Goal: Entertainment & Leisure: Consume media (video, audio)

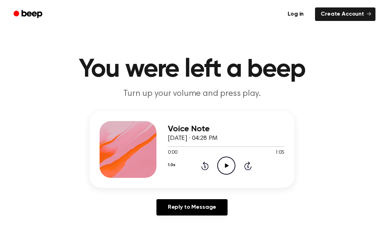
click at [232, 172] on icon "Play Audio" at bounding box center [226, 166] width 18 height 18
click at [224, 166] on icon "Pause Audio" at bounding box center [226, 166] width 18 height 18
click at [225, 166] on icon at bounding box center [227, 166] width 4 height 5
click at [223, 172] on icon "Pause Audio" at bounding box center [226, 166] width 18 height 18
click at [229, 165] on icon "Play Audio" at bounding box center [226, 166] width 18 height 18
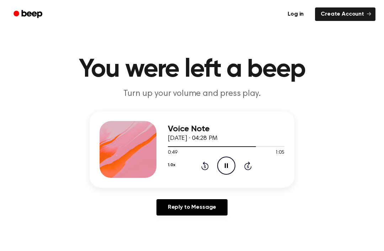
click at [226, 168] on icon "Pause Audio" at bounding box center [226, 166] width 18 height 18
click at [227, 167] on icon at bounding box center [227, 166] width 4 height 5
click at [228, 167] on icon at bounding box center [226, 166] width 3 height 5
click at [204, 163] on icon at bounding box center [204, 166] width 7 height 9
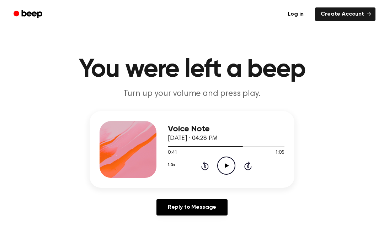
click at [201, 168] on icon "Rewind 5 seconds" at bounding box center [205, 165] width 8 height 9
click at [201, 170] on icon "Rewind 5 seconds" at bounding box center [205, 165] width 8 height 9
click at [195, 171] on div "1.0x Rewind 5 seconds Play Audio Skip 5 seconds" at bounding box center [226, 166] width 117 height 18
click at [202, 166] on icon "Rewind 5 seconds" at bounding box center [205, 165] width 8 height 9
click at [202, 166] on icon at bounding box center [204, 166] width 7 height 9
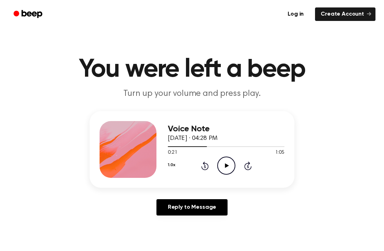
click at [198, 170] on div "1.0x Rewind 5 seconds Play Audio Skip 5 seconds" at bounding box center [226, 166] width 117 height 18
click at [196, 166] on div "1.0x Rewind 5 seconds Play Audio Skip 5 seconds" at bounding box center [226, 166] width 117 height 18
click at [201, 170] on icon "Rewind 5 seconds" at bounding box center [205, 165] width 8 height 9
click at [201, 166] on icon "Rewind 5 seconds" at bounding box center [205, 165] width 8 height 9
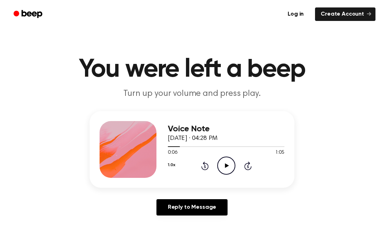
click at [208, 163] on icon "Rewind 5 seconds" at bounding box center [205, 165] width 8 height 9
click at [203, 181] on div "Voice Note September 24, 2025 · 04:28 PM 0:01 1:05 Your browser does not suppor…" at bounding box center [192, 149] width 205 height 77
click at [207, 170] on icon at bounding box center [204, 166] width 7 height 9
click at [205, 169] on icon "Rewind 5 seconds" at bounding box center [205, 165] width 8 height 9
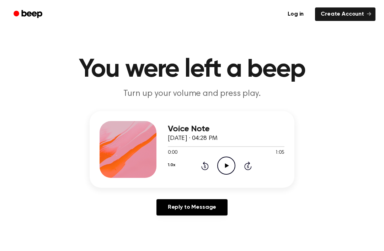
click at [207, 167] on icon "Rewind 5 seconds" at bounding box center [205, 165] width 8 height 9
click at [311, 15] on link "Log in" at bounding box center [295, 14] width 30 height 16
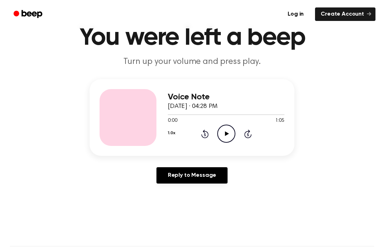
scroll to position [30, 0]
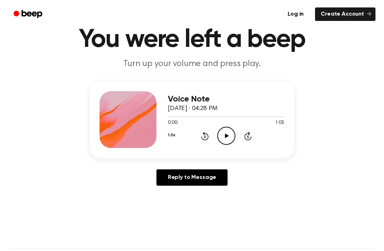
click at [228, 139] on icon "Play Audio" at bounding box center [226, 136] width 18 height 18
click at [228, 135] on icon "Pause Audio" at bounding box center [226, 136] width 18 height 18
click at [224, 138] on icon "Play Audio" at bounding box center [226, 136] width 18 height 18
click at [226, 138] on icon "Pause Audio" at bounding box center [226, 136] width 18 height 18
click at [230, 138] on icon "Play Audio" at bounding box center [226, 136] width 18 height 18
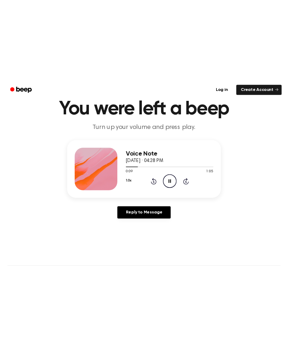
scroll to position [0, 0]
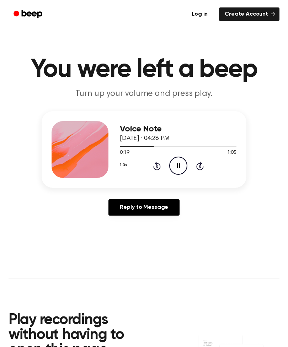
click at [180, 167] on icon at bounding box center [178, 166] width 3 height 5
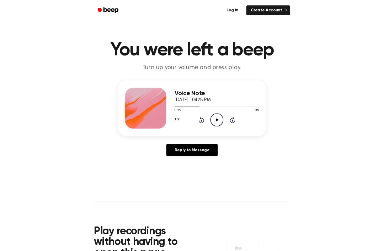
scroll to position [30, 0]
